Goal: Task Accomplishment & Management: Use online tool/utility

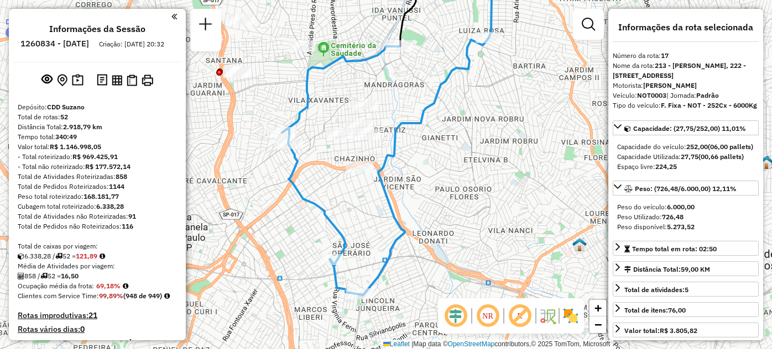
select select "**********"
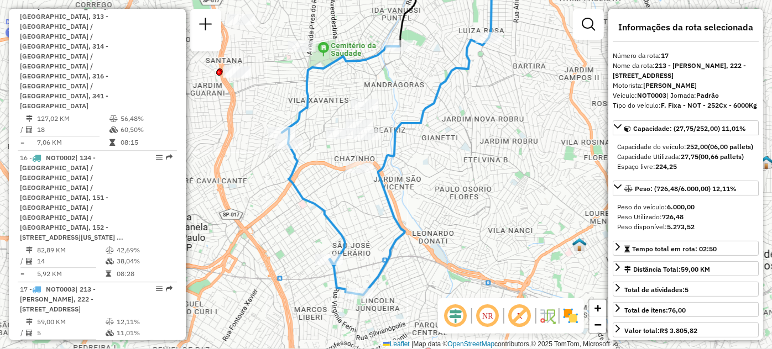
scroll to position [985, 0]
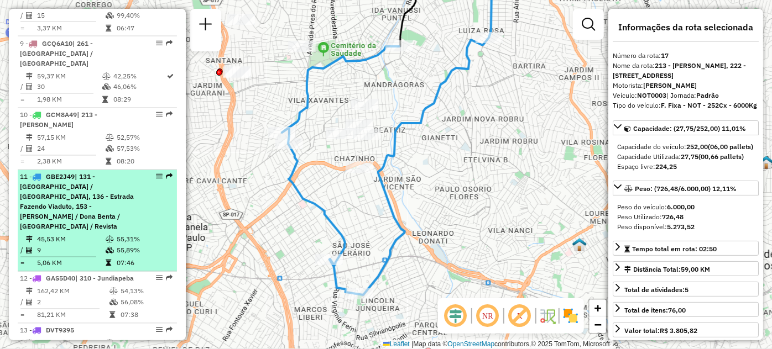
click at [84, 173] on span "| 131 - [GEOGRAPHIC_DATA] / [GEOGRAPHIC_DATA], 136 - Estrada Fazendo Viaduto, 1…" at bounding box center [77, 202] width 114 height 58
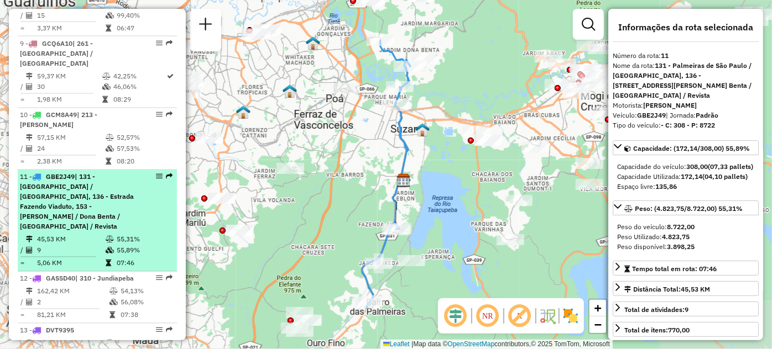
click at [156, 176] on em at bounding box center [159, 177] width 7 height 7
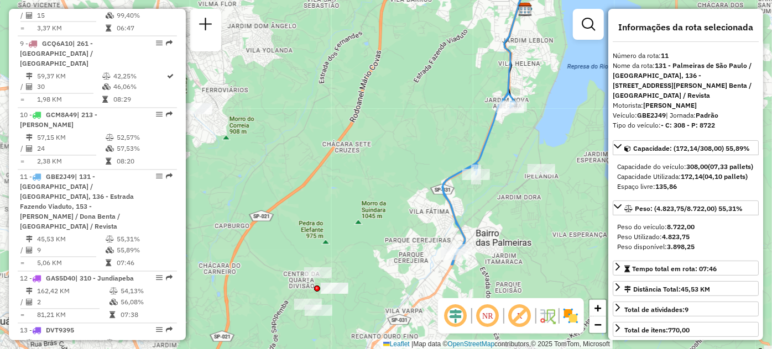
drag, startPoint x: 317, startPoint y: 163, endPoint x: 319, endPoint y: 97, distance: 65.8
click at [318, 100] on div "Janela de atendimento Grade de atendimento Capacidade Transportadoras Veículos …" at bounding box center [386, 174] width 772 height 349
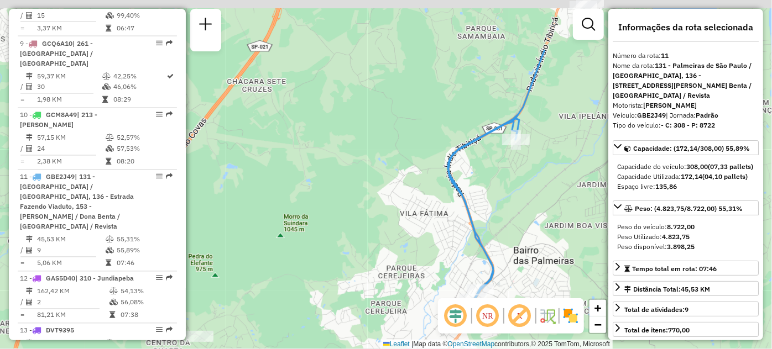
drag, startPoint x: 452, startPoint y: 99, endPoint x: 378, endPoint y: 184, distance: 112.1
click at [378, 184] on div "Janela de atendimento Grade de atendimento Capacidade Transportadoras Veículos …" at bounding box center [386, 174] width 772 height 349
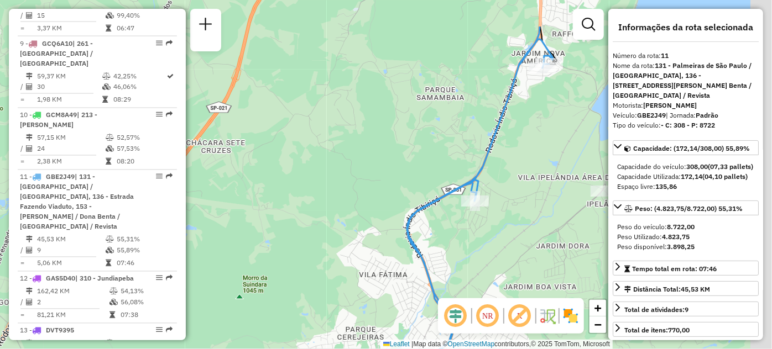
drag, startPoint x: 447, startPoint y: 111, endPoint x: 359, endPoint y: 208, distance: 130.7
click at [375, 256] on div "Janela de atendimento Grade de atendimento Capacidade Transportadoras Veículos …" at bounding box center [386, 174] width 772 height 349
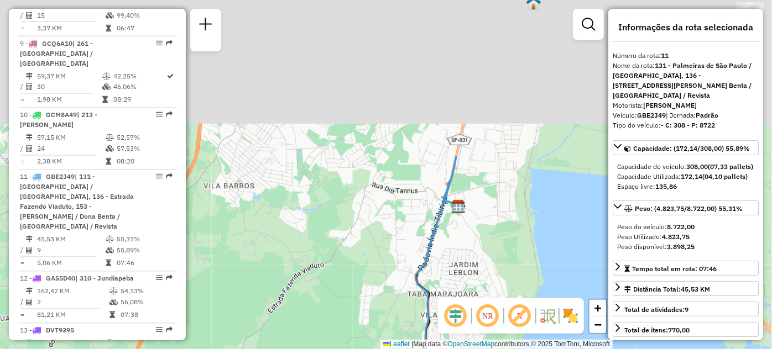
drag, startPoint x: 375, startPoint y: 98, endPoint x: 328, endPoint y: 351, distance: 257.0
click at [328, 349] on html "Aguarde... Pop-up bloqueado! Seu navegador bloqueou automáticamente a abertura …" at bounding box center [386, 174] width 772 height 349
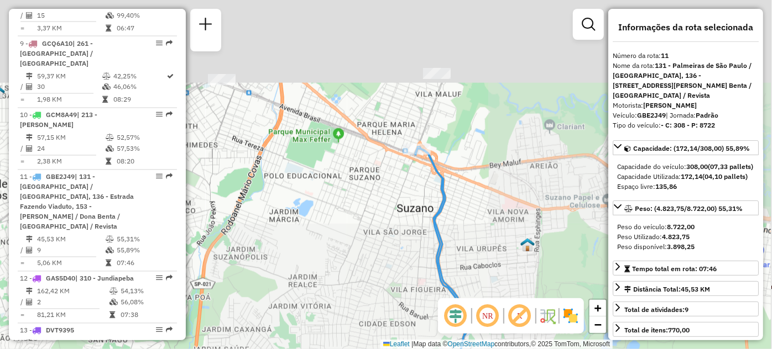
drag, startPoint x: 377, startPoint y: 152, endPoint x: 374, endPoint y: 337, distance: 185.2
click at [374, 337] on div "Janela de atendimento Grade de atendimento Capacidade Transportadoras Veículos …" at bounding box center [386, 174] width 772 height 349
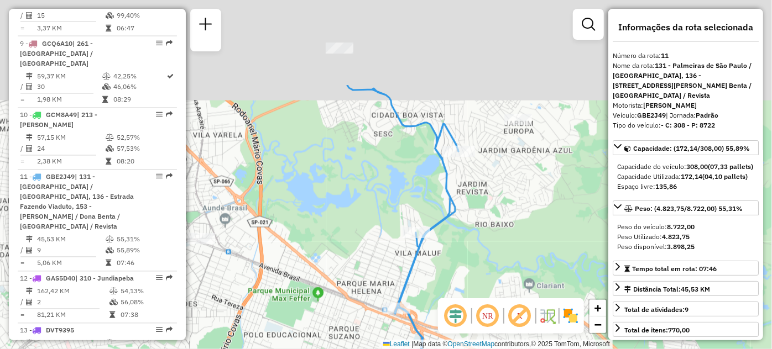
drag, startPoint x: 388, startPoint y: 45, endPoint x: 368, endPoint y: 166, distance: 122.2
click at [368, 166] on div "Janela de atendimento Grade de atendimento Capacidade Transportadoras Veículos …" at bounding box center [386, 174] width 772 height 349
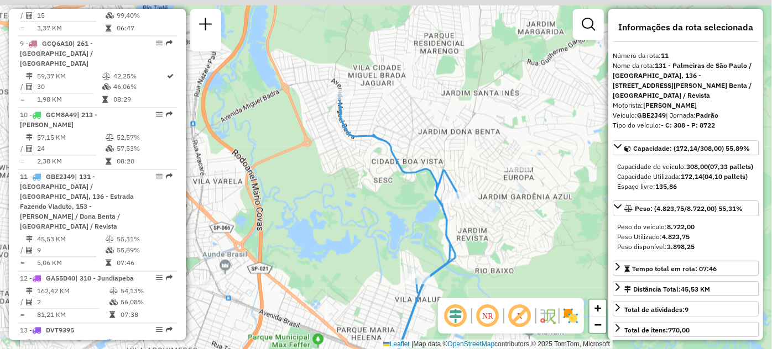
drag, startPoint x: 395, startPoint y: 122, endPoint x: 395, endPoint y: 144, distance: 22.1
click at [395, 144] on icon at bounding box center [398, 263] width 119 height 336
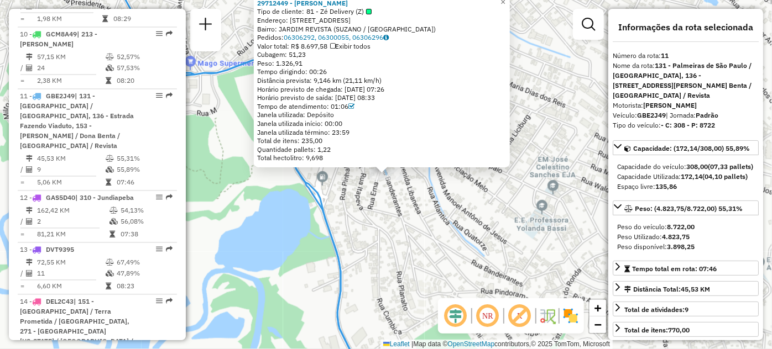
scroll to position [1144, 0]
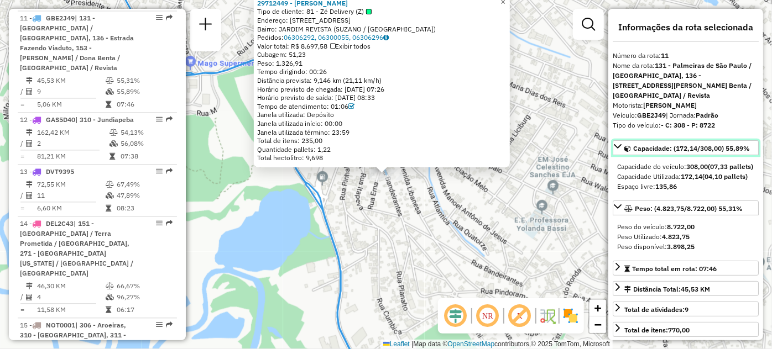
drag, startPoint x: 642, startPoint y: 145, endPoint x: 641, endPoint y: 199, distance: 53.6
click at [641, 196] on div "Capacidade: (172,14/308,00) 55,89% Capacidade do veículo: 308,00 (07,33 pallets…" at bounding box center [685, 168] width 146 height 56
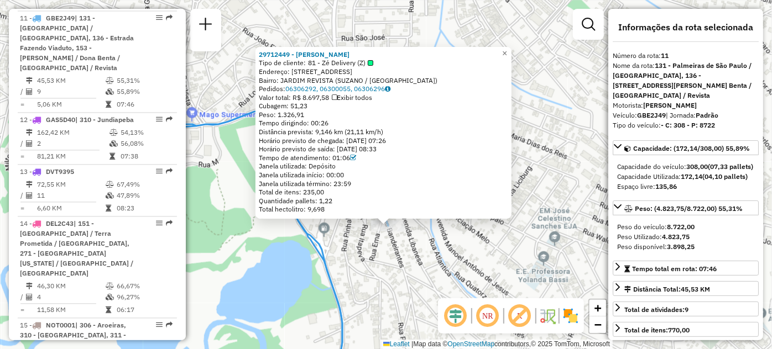
drag, startPoint x: 231, startPoint y: 79, endPoint x: 232, endPoint y: 130, distance: 51.4
click at [232, 130] on div "29712449 - [PERSON_NAME] Tipo de cliente: 81 - Zé Delivery (Z) Endereço: R BAND…" at bounding box center [386, 174] width 772 height 349
click at [507, 49] on span "×" at bounding box center [504, 53] width 5 height 9
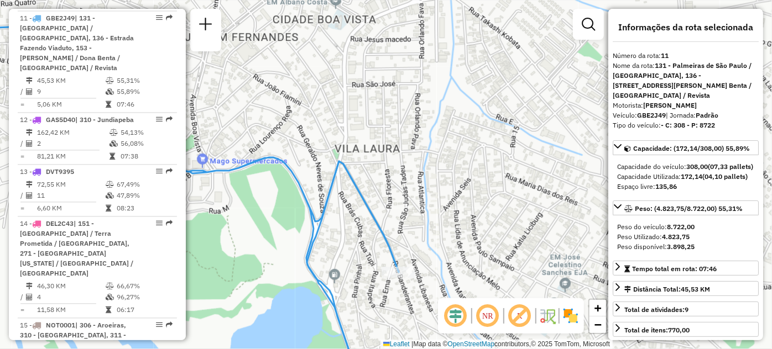
drag, startPoint x: 342, startPoint y: 63, endPoint x: 352, endPoint y: 109, distance: 47.6
click at [352, 109] on div "Janela de atendimento Grade de atendimento Capacidade Transportadoras Veículos …" at bounding box center [386, 174] width 772 height 349
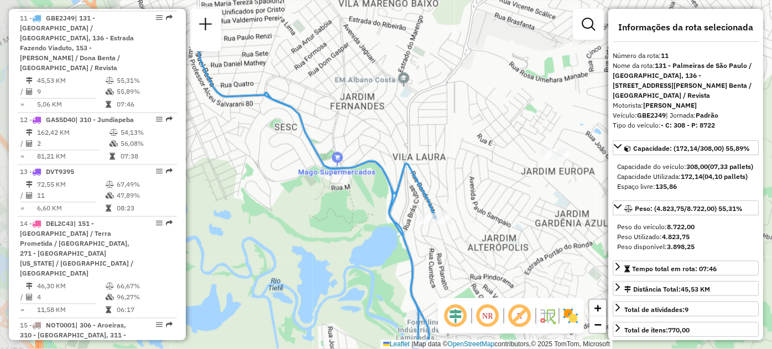
drag, startPoint x: 327, startPoint y: 106, endPoint x: 389, endPoint y: 134, distance: 68.0
click at [389, 134] on div "Janela de atendimento Grade de atendimento Capacidade Transportadoras Veículos …" at bounding box center [386, 174] width 772 height 349
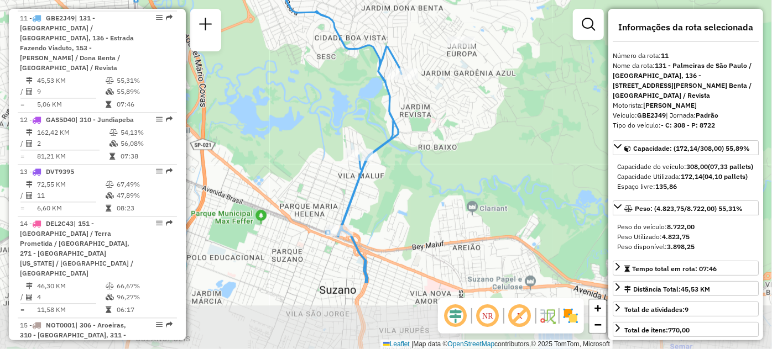
drag, startPoint x: 337, startPoint y: 196, endPoint x: 326, endPoint y: 95, distance: 101.2
click at [326, 95] on div "Janela de atendimento Grade de atendimento Capacidade Transportadoras Veículos …" at bounding box center [386, 174] width 772 height 349
